Goal: Navigation & Orientation: Find specific page/section

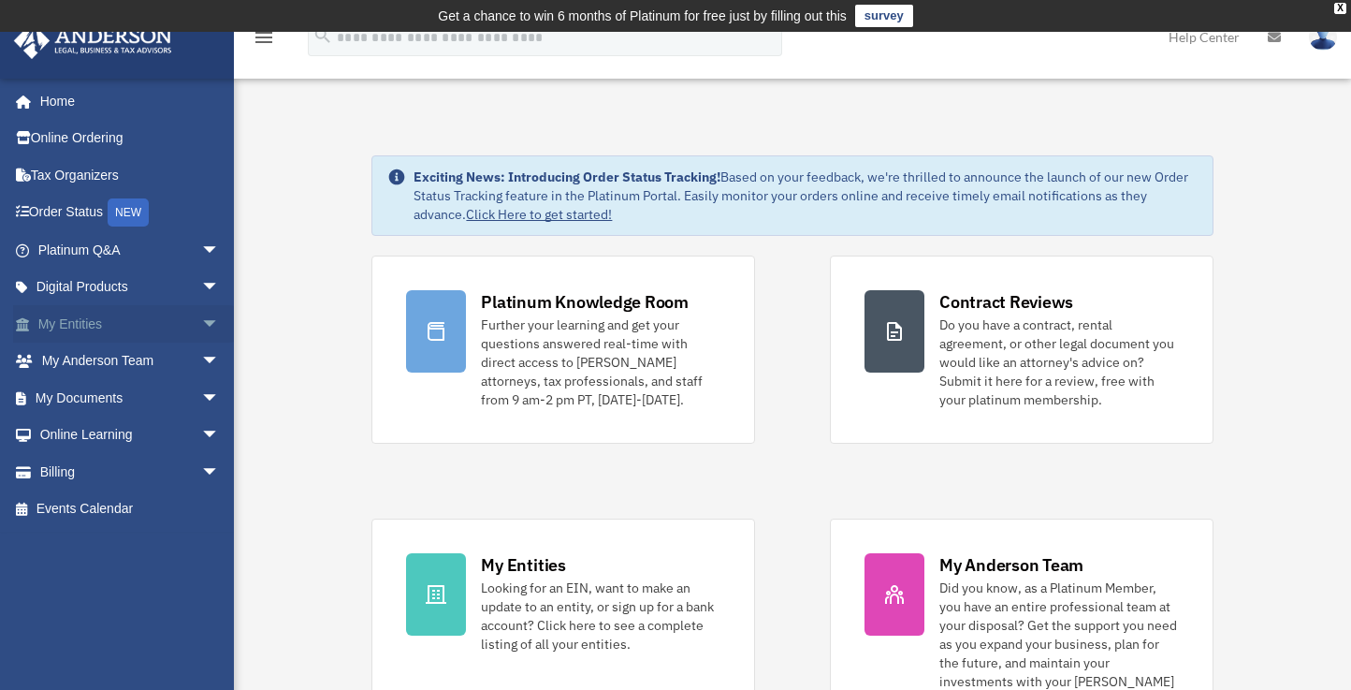
click at [201, 318] on span "arrow_drop_down" at bounding box center [219, 324] width 37 height 38
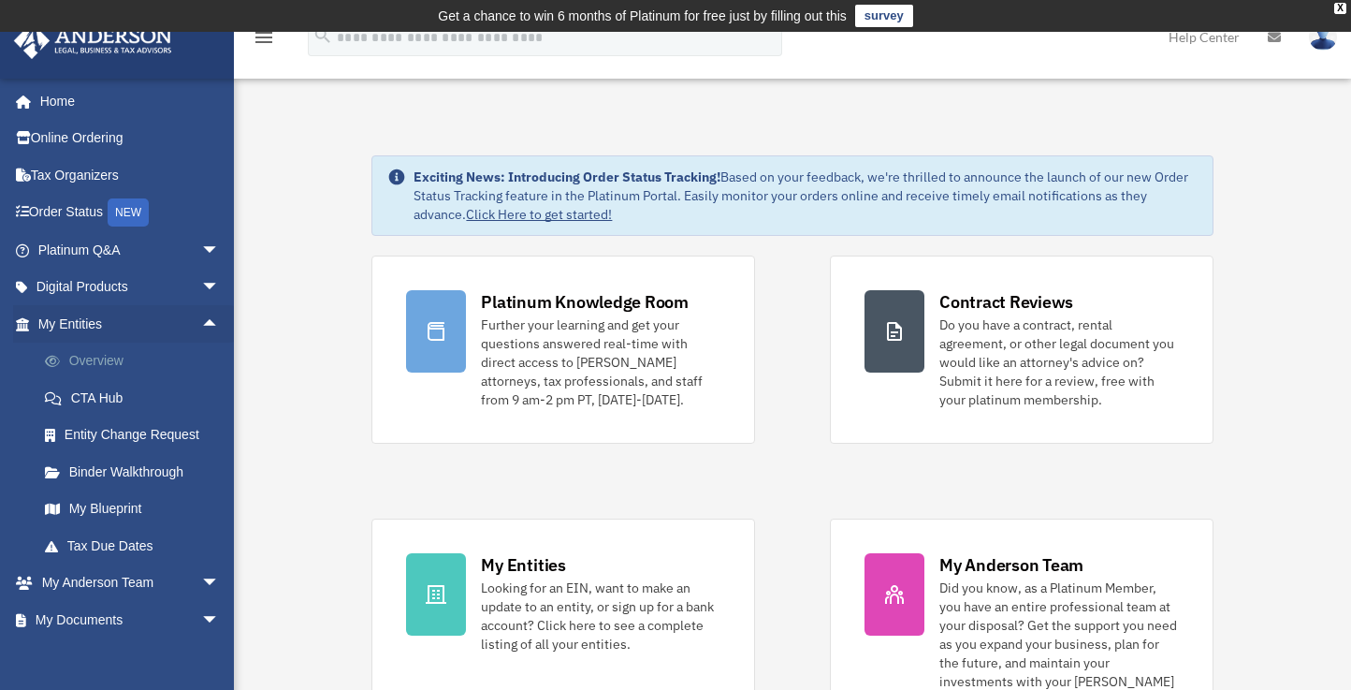
click at [150, 358] on link "Overview" at bounding box center [137, 361] width 222 height 37
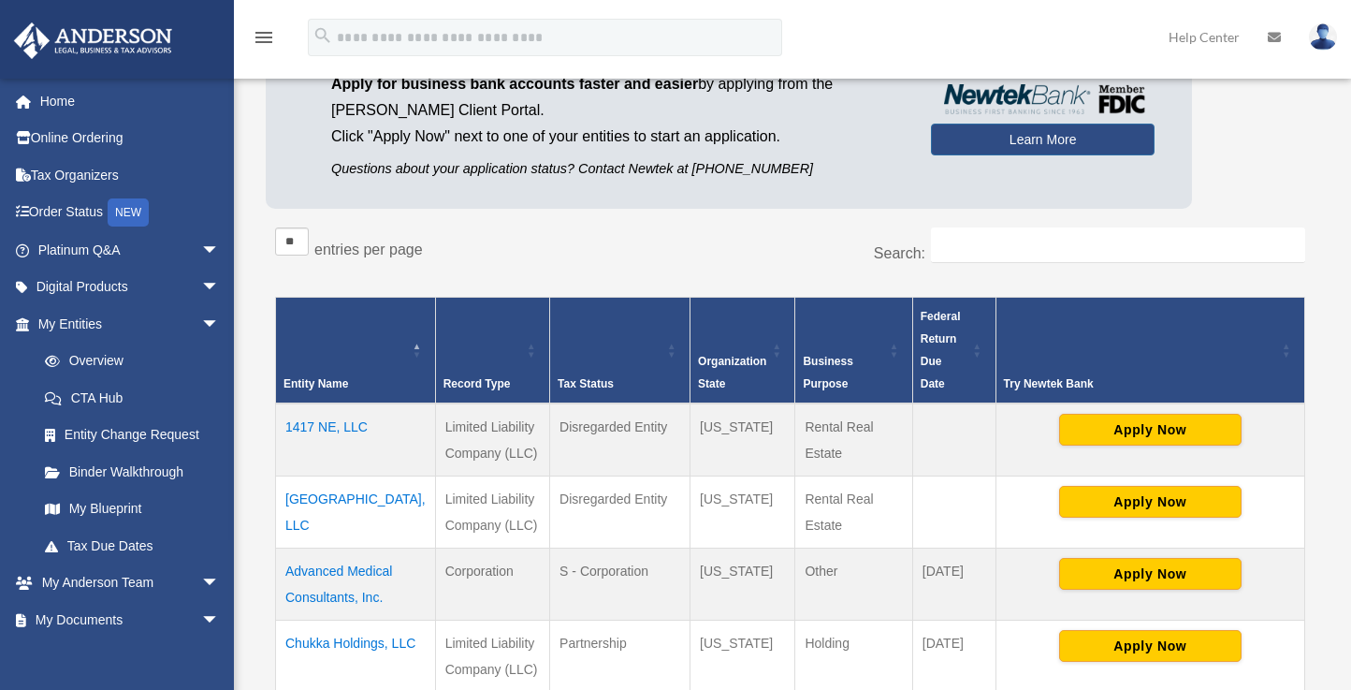
scroll to position [226, 0]
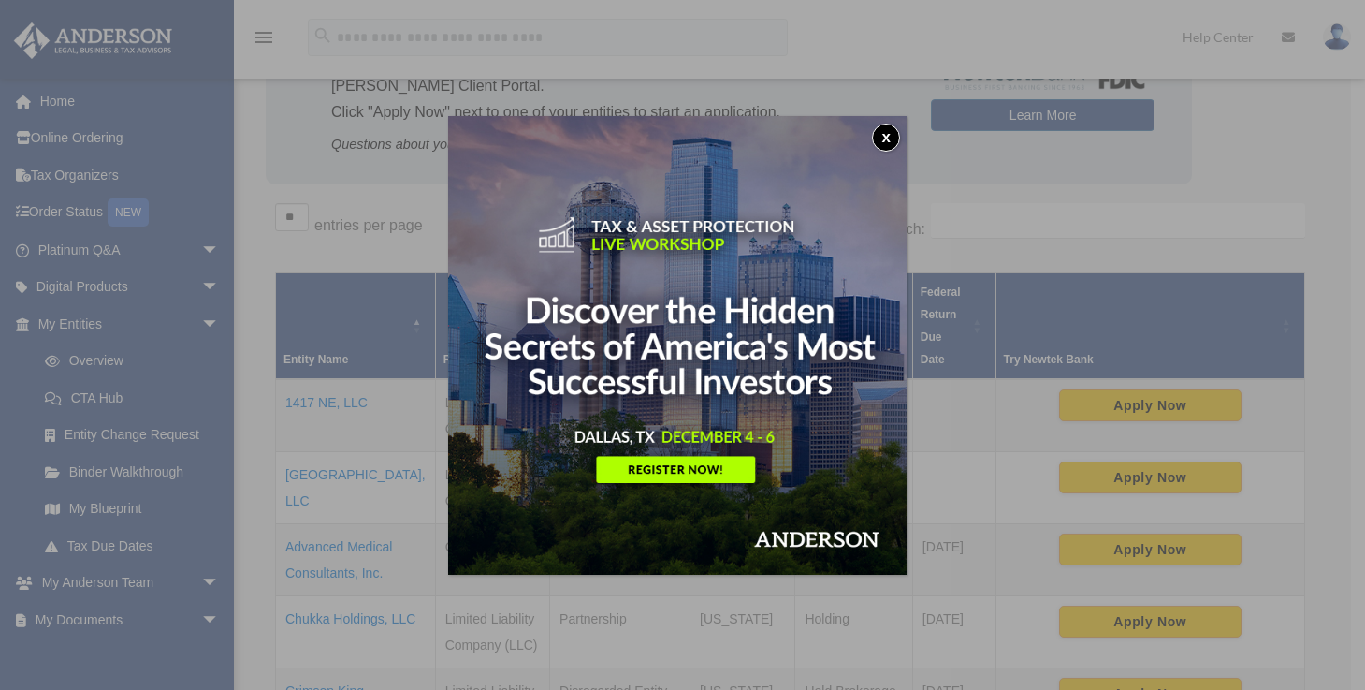
click at [892, 136] on button "x" at bounding box center [886, 138] width 28 height 28
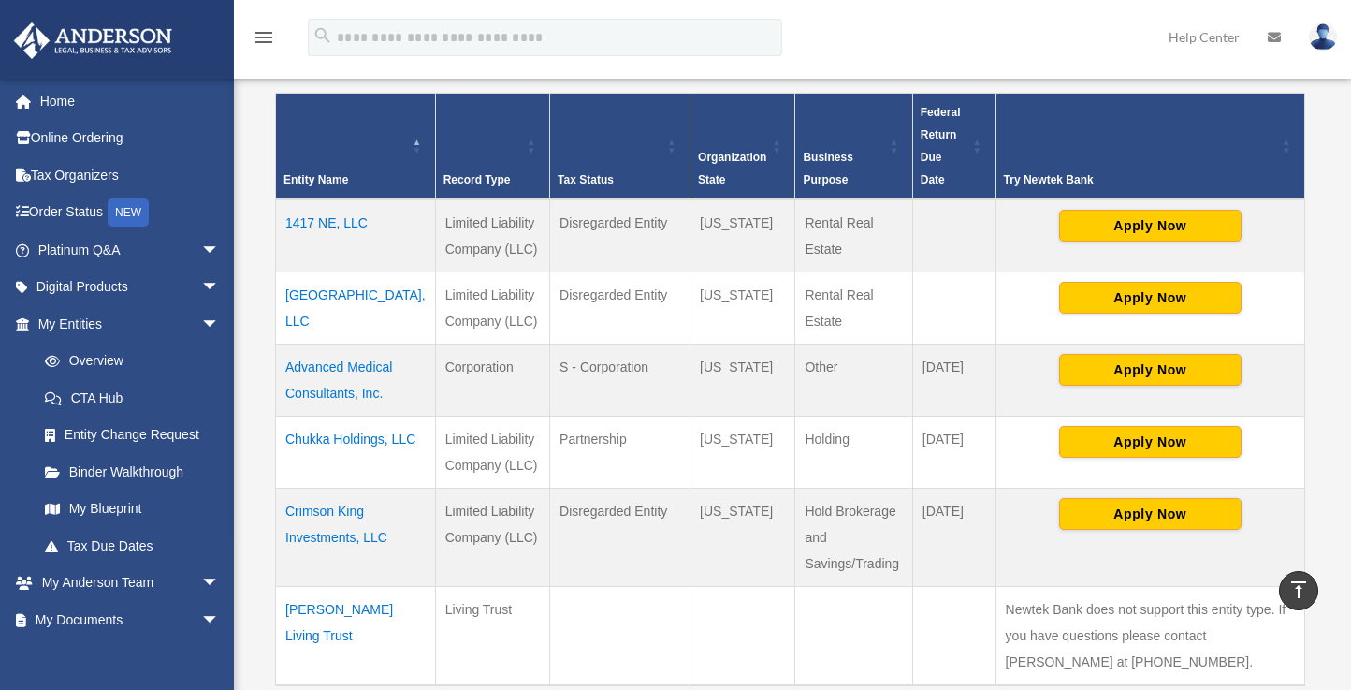
scroll to position [402, 0]
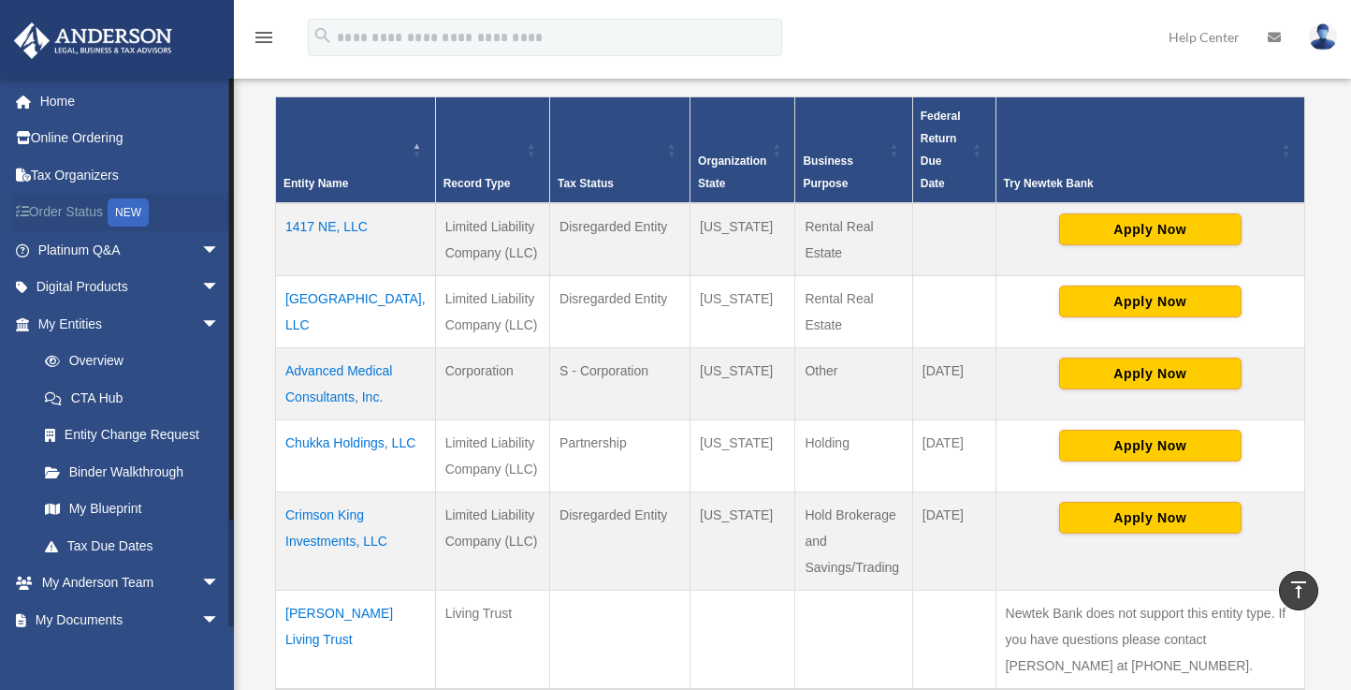
click at [81, 214] on link "Order Status NEW" at bounding box center [130, 213] width 235 height 38
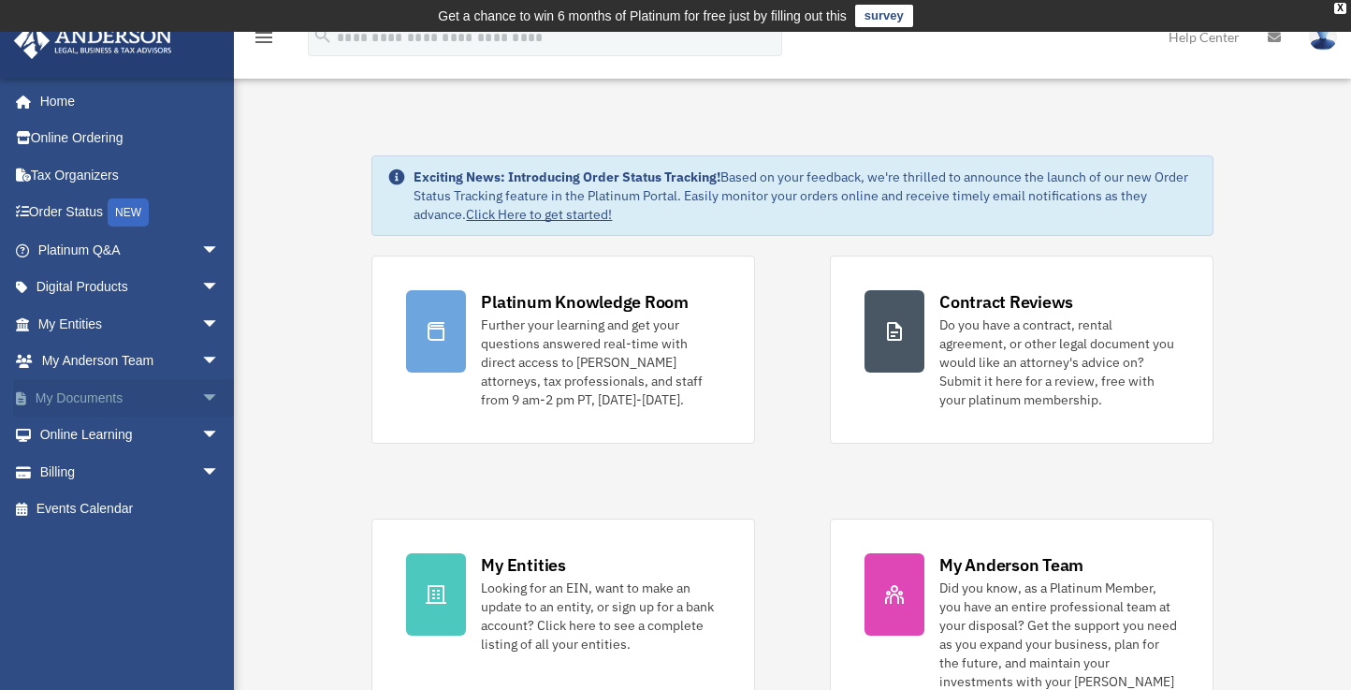
click at [141, 383] on link "My Documents arrow_drop_down" at bounding box center [130, 397] width 235 height 37
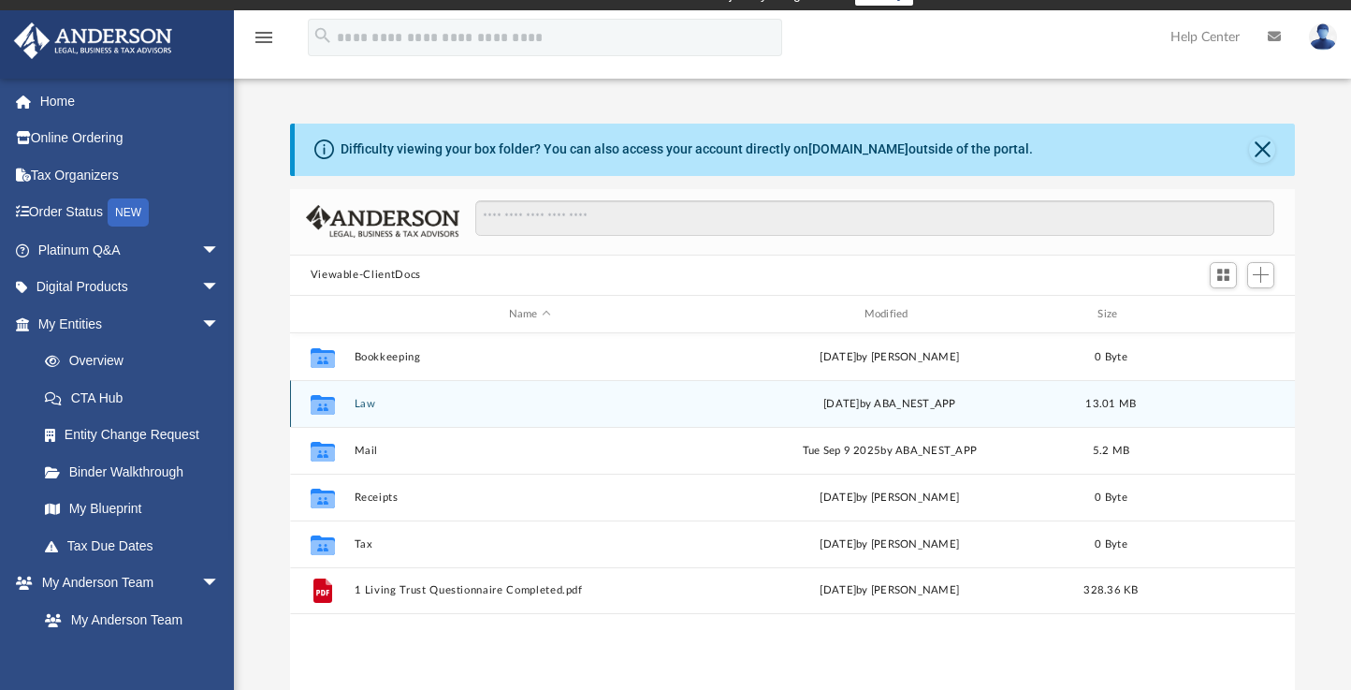
scroll to position [111, 0]
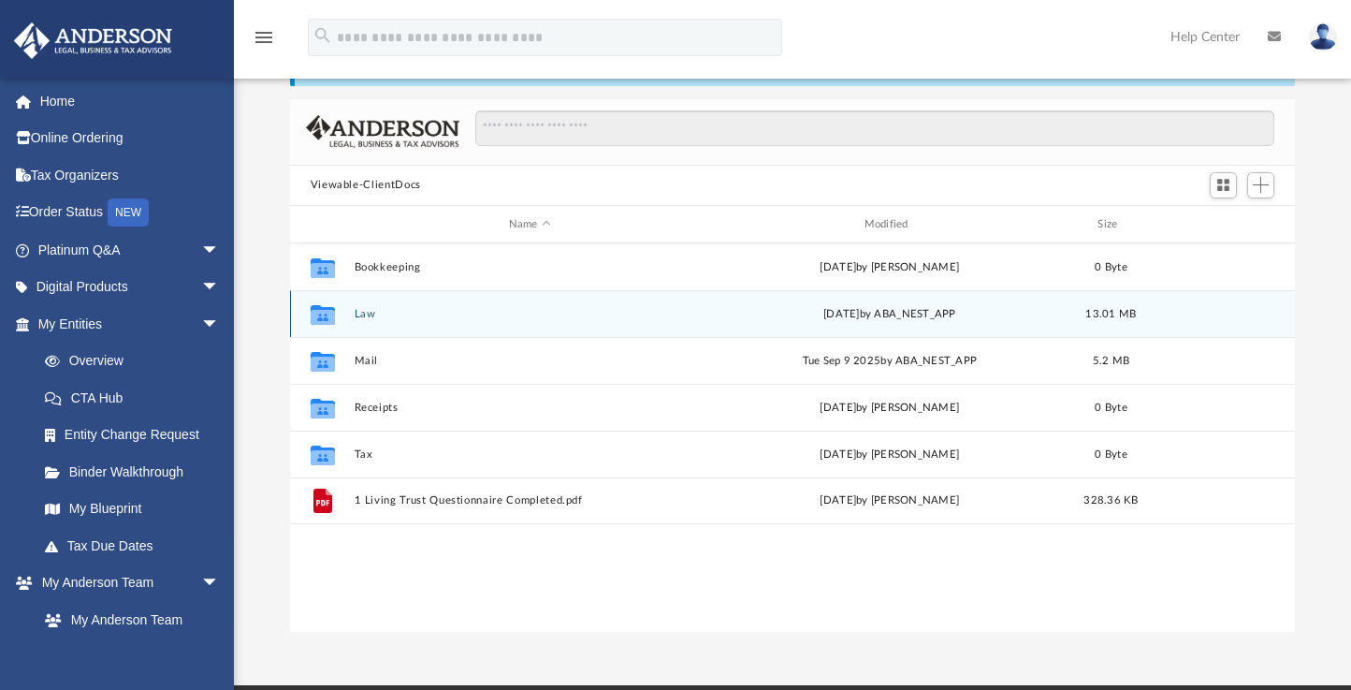
click at [395, 311] on button "Law" at bounding box center [530, 314] width 352 height 12
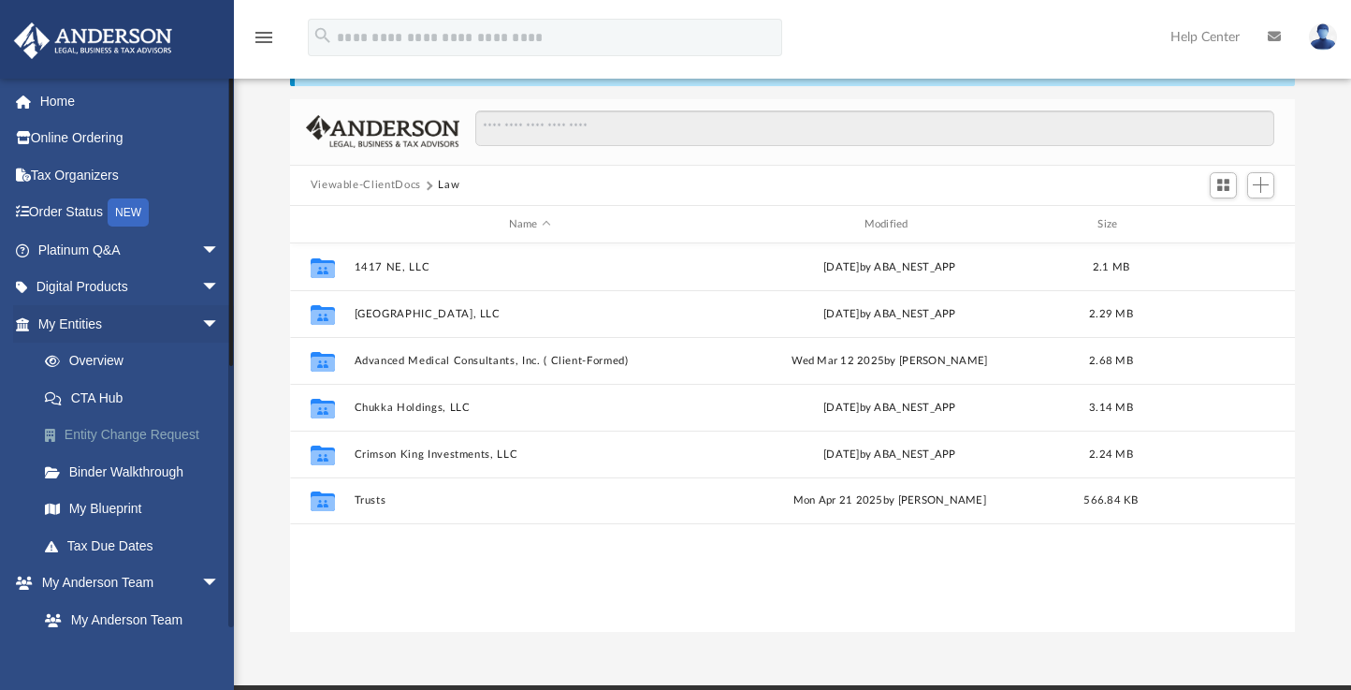
click at [180, 431] on link "Entity Change Request" at bounding box center [137, 434] width 222 height 37
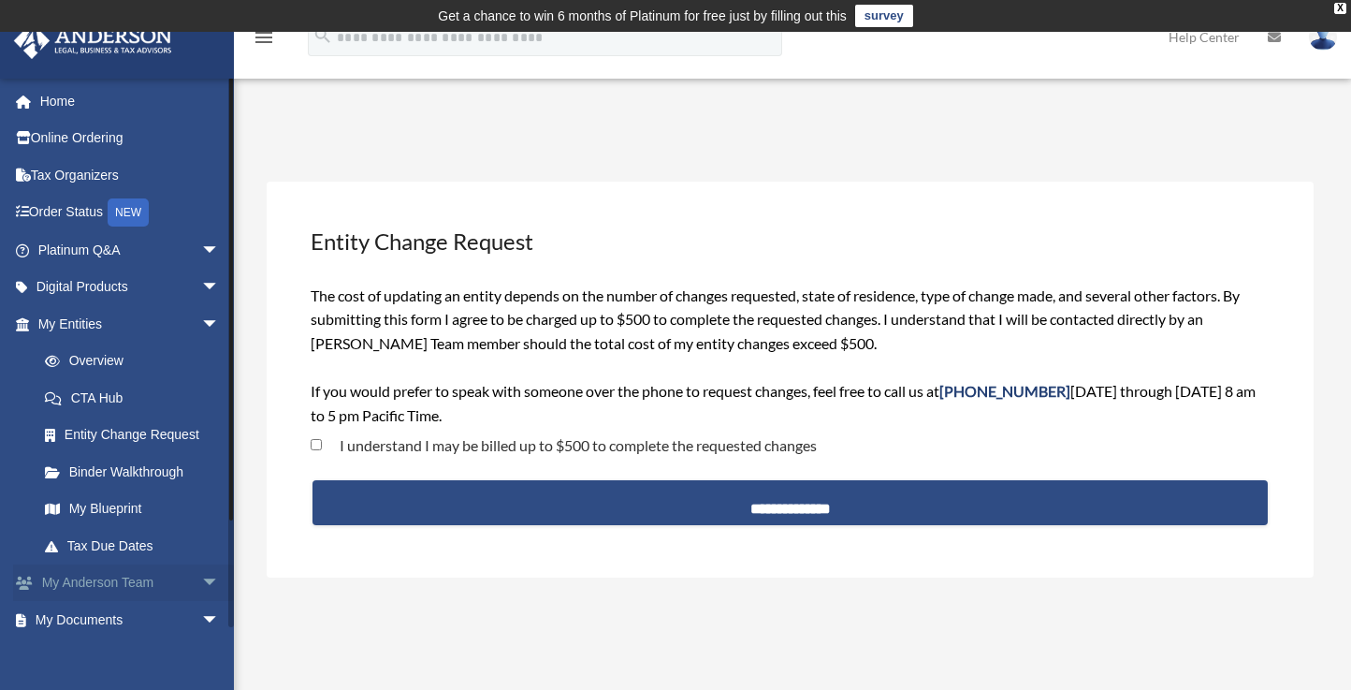
click at [139, 570] on link "My Anderson Team arrow_drop_down" at bounding box center [130, 582] width 235 height 37
click at [201, 572] on span "arrow_drop_down" at bounding box center [219, 583] width 37 height 38
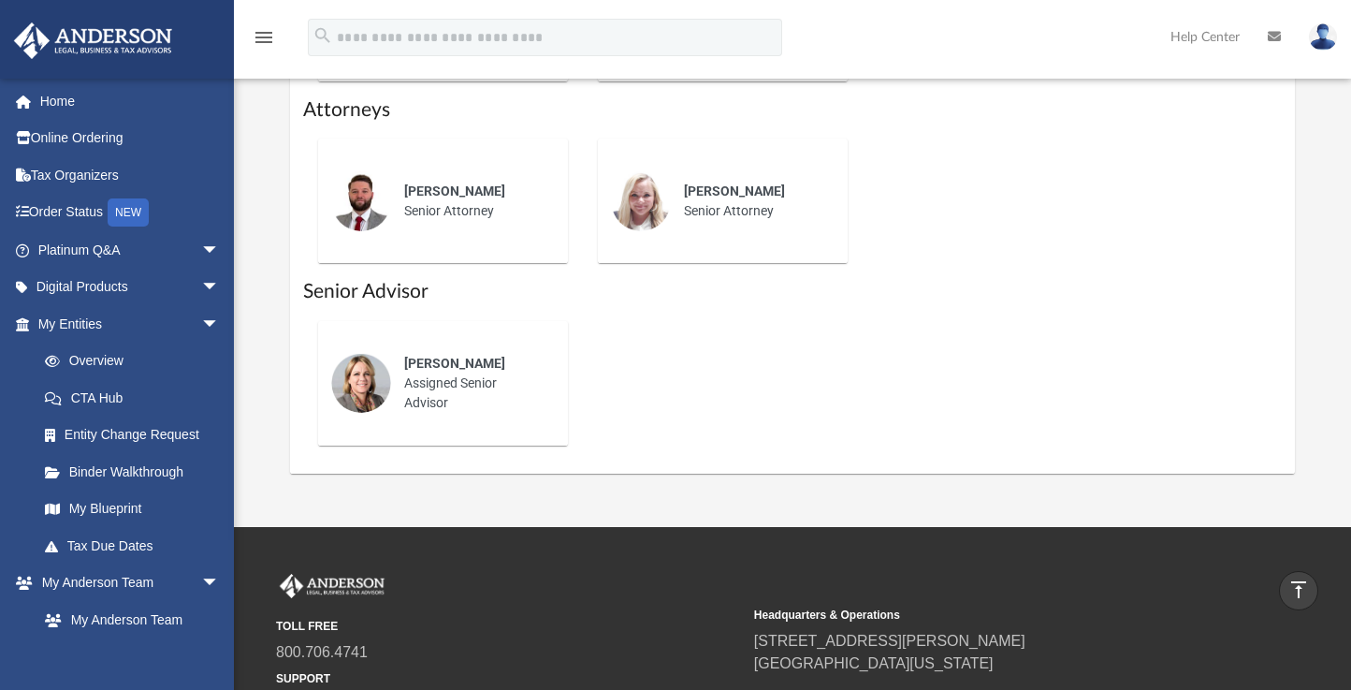
scroll to position [1048, 0]
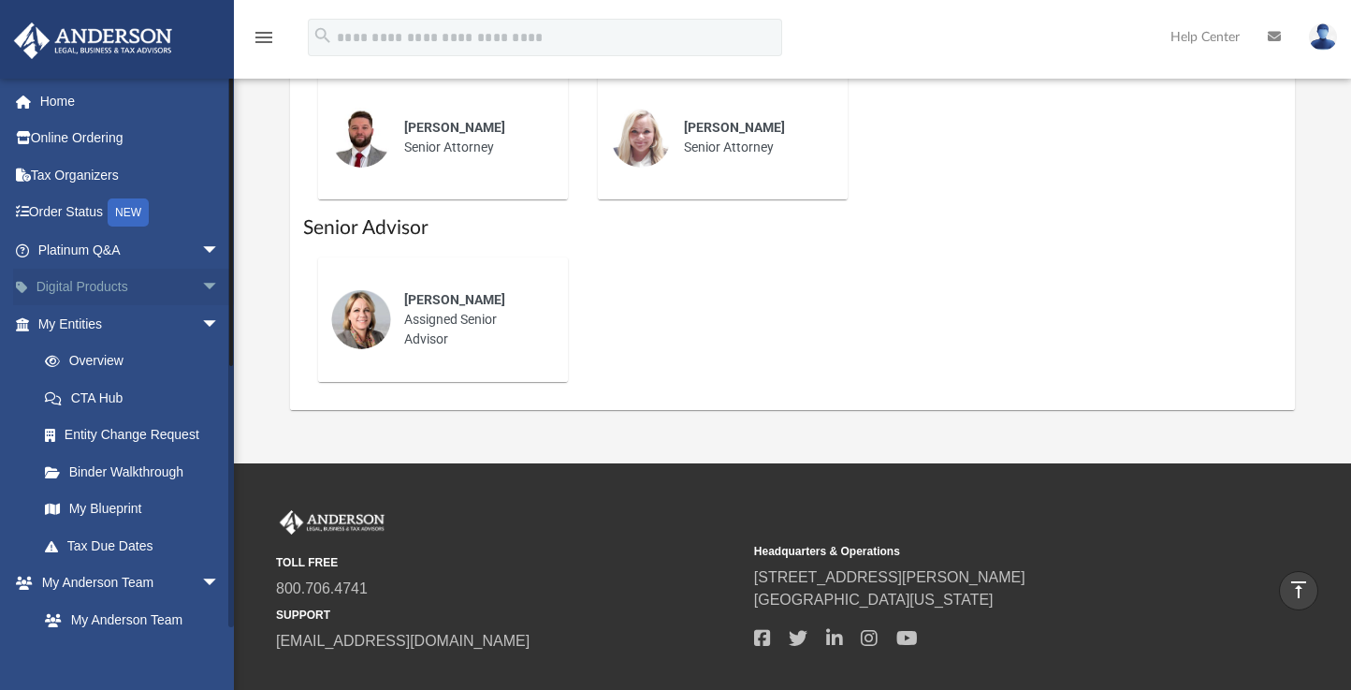
click at [92, 285] on link "Digital Products arrow_drop_down" at bounding box center [130, 287] width 235 height 37
